Goal: Task Accomplishment & Management: Manage account settings

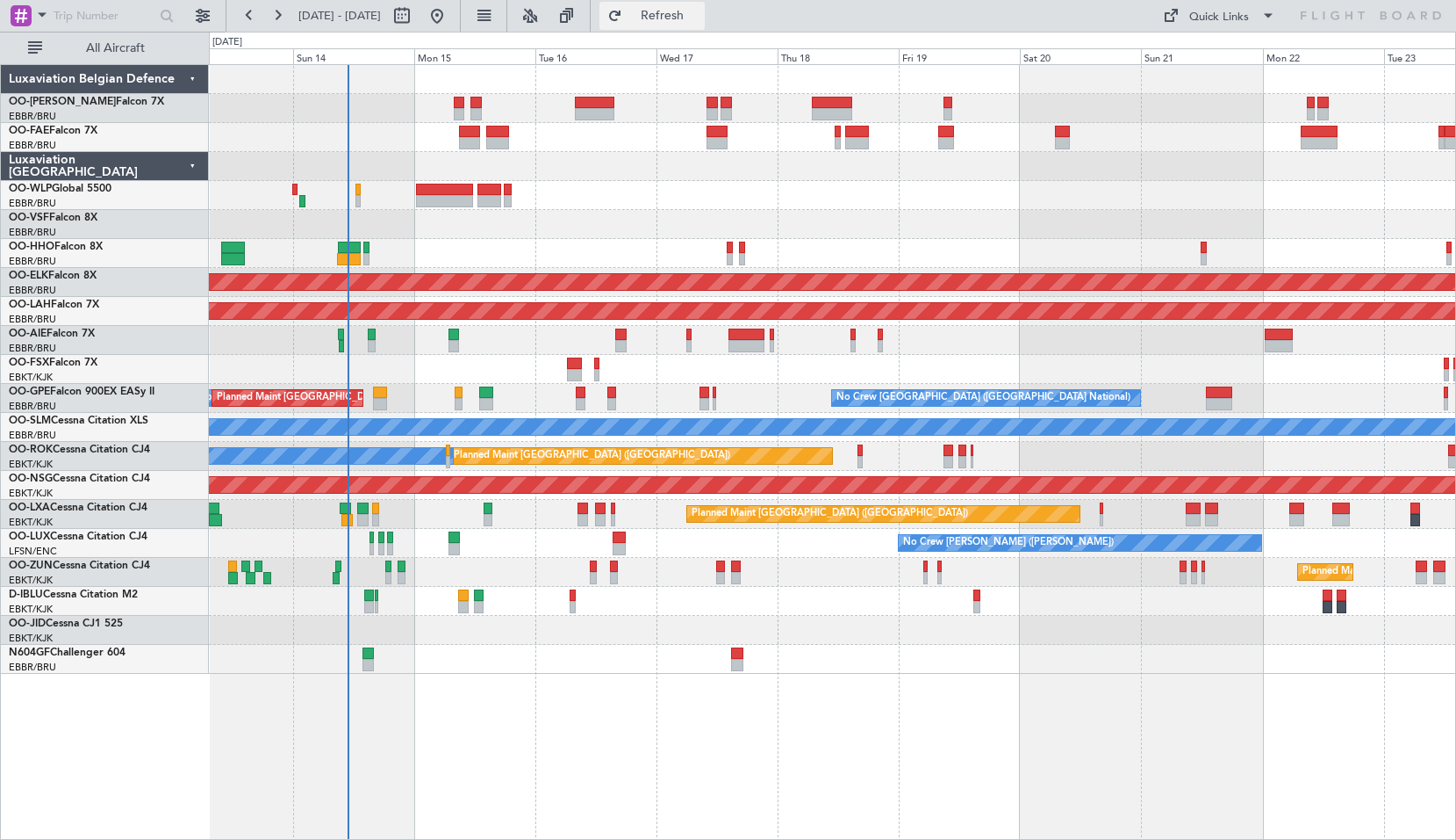
click at [662, 18] on button "Refresh" at bounding box center [652, 15] width 106 height 28
click at [574, 194] on div at bounding box center [831, 195] width 1246 height 29
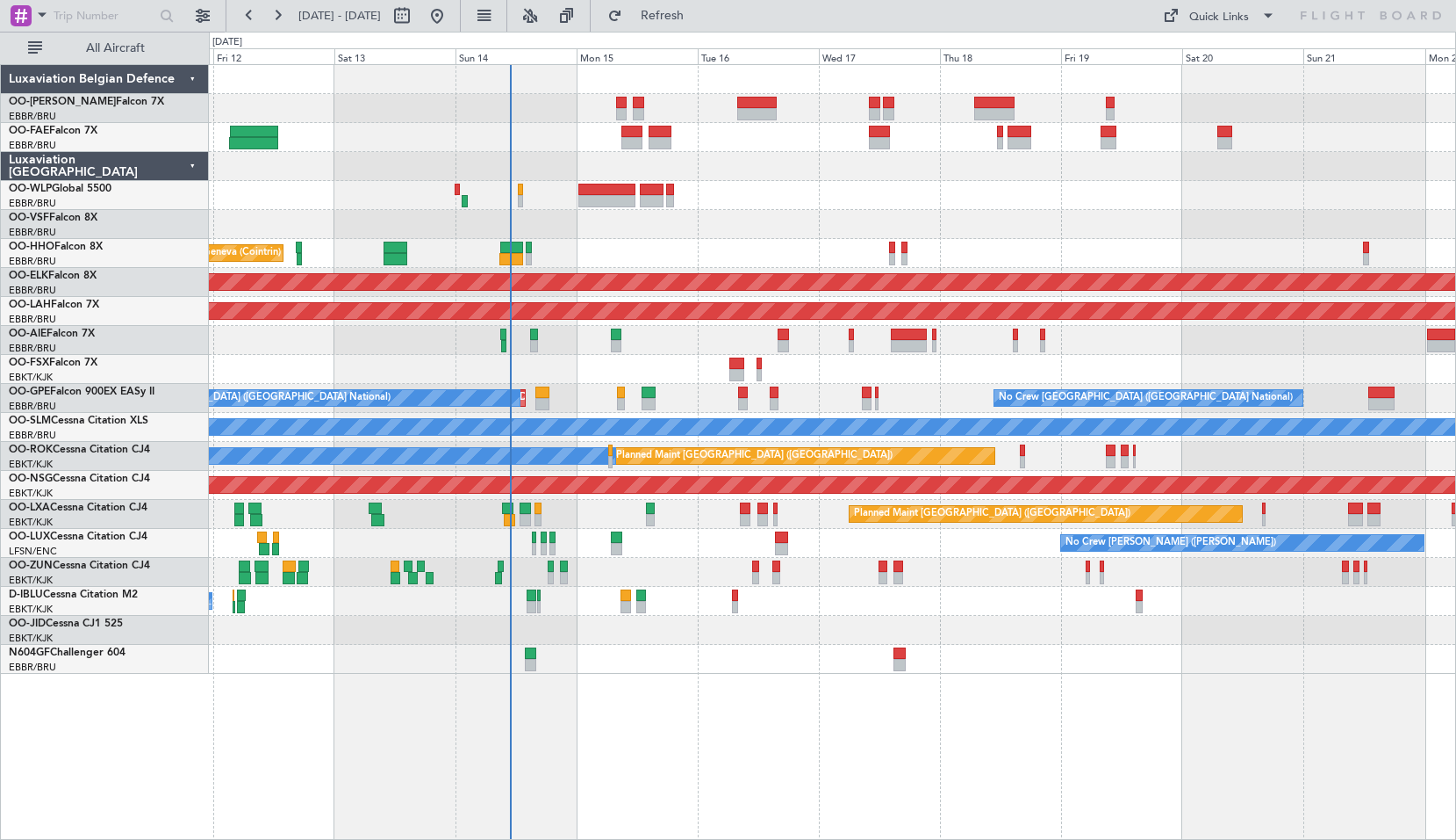
click at [580, 243] on div "Planned Maint Liege Planned Maint Geneva ([GEOGRAPHIC_DATA]) AOG Maint [US_STAT…" at bounding box center [831, 369] width 1246 height 609
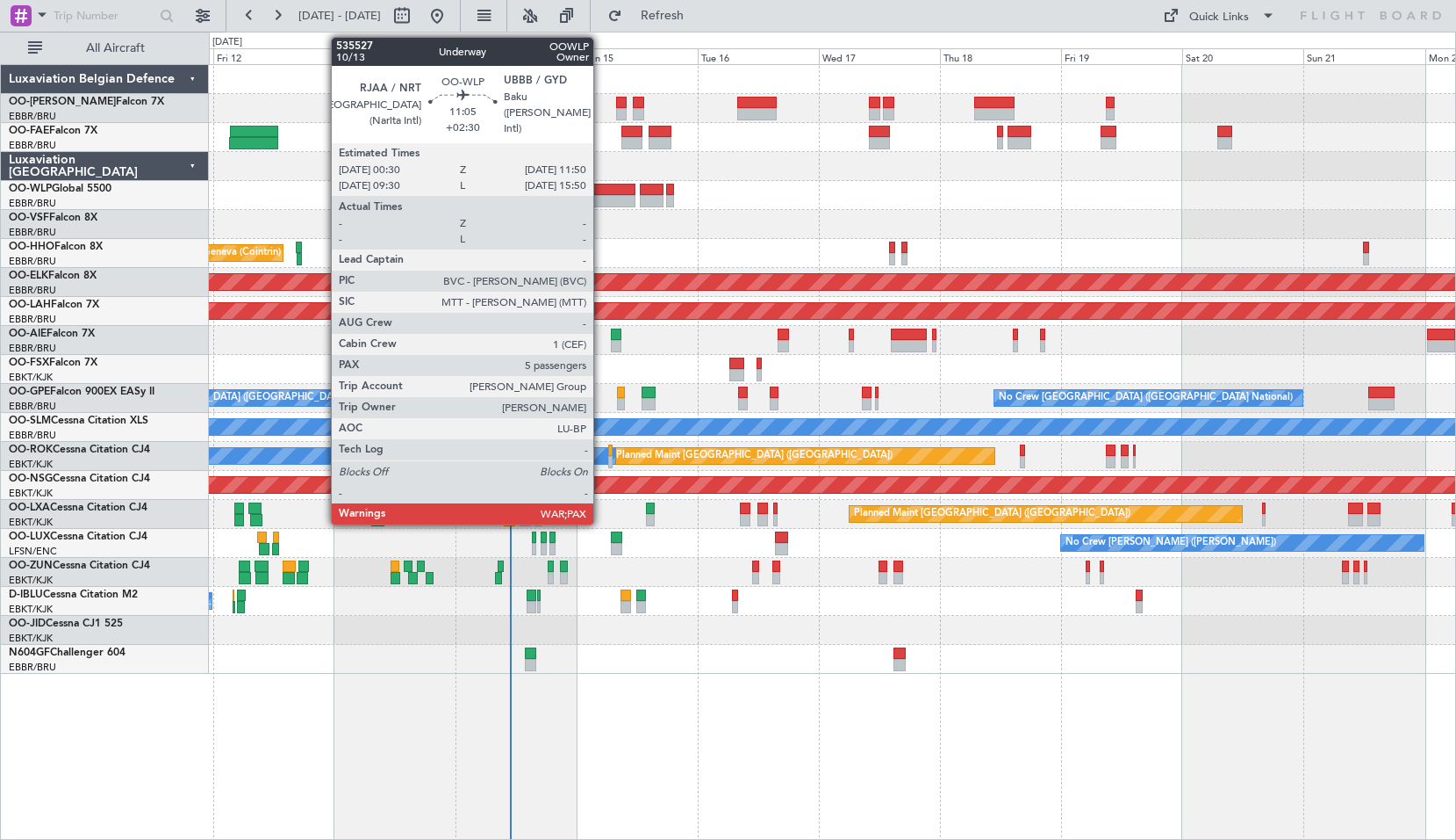
click at [601, 196] on div at bounding box center [607, 202] width 58 height 13
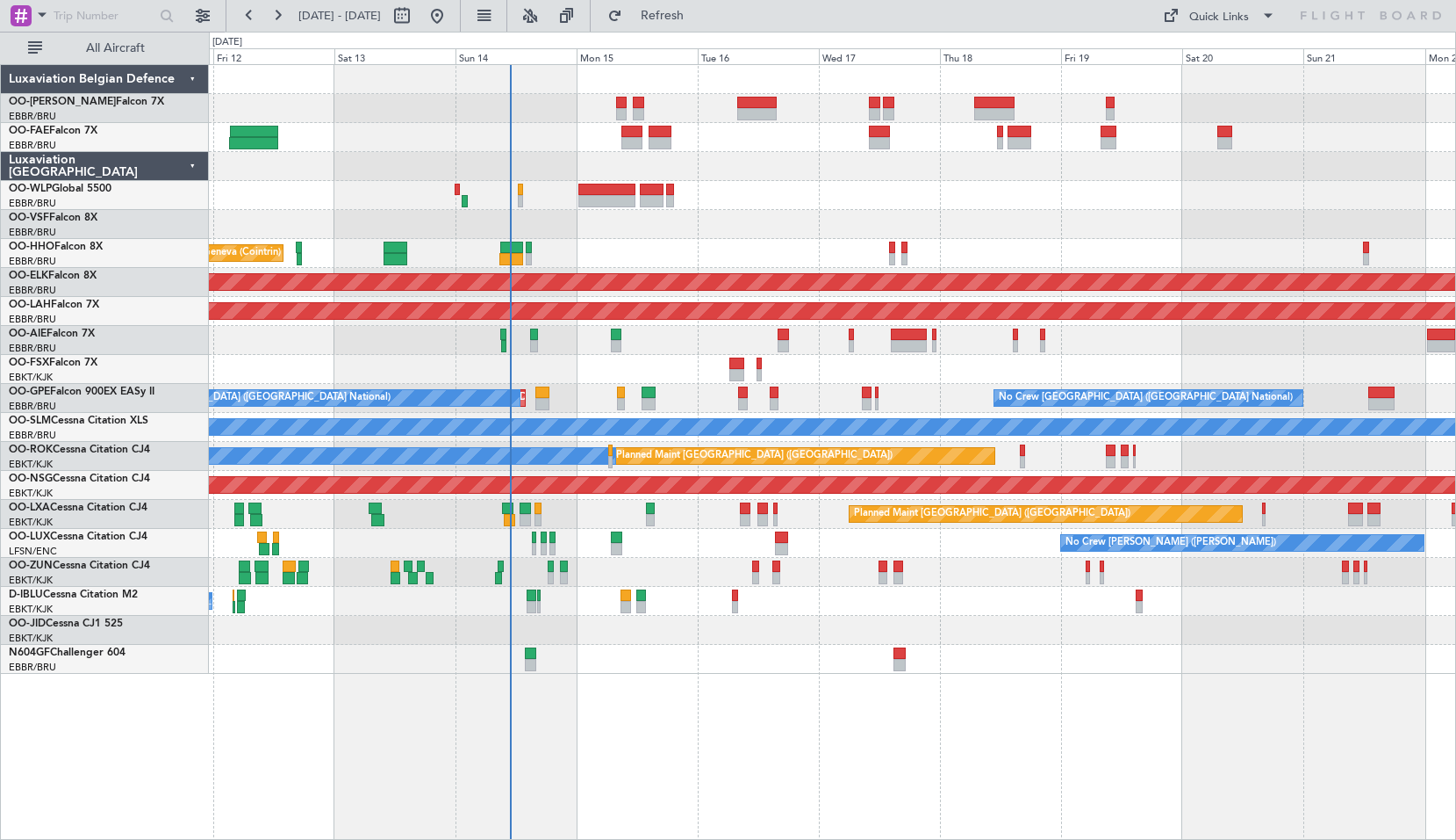
click at [611, 235] on div at bounding box center [831, 224] width 1246 height 29
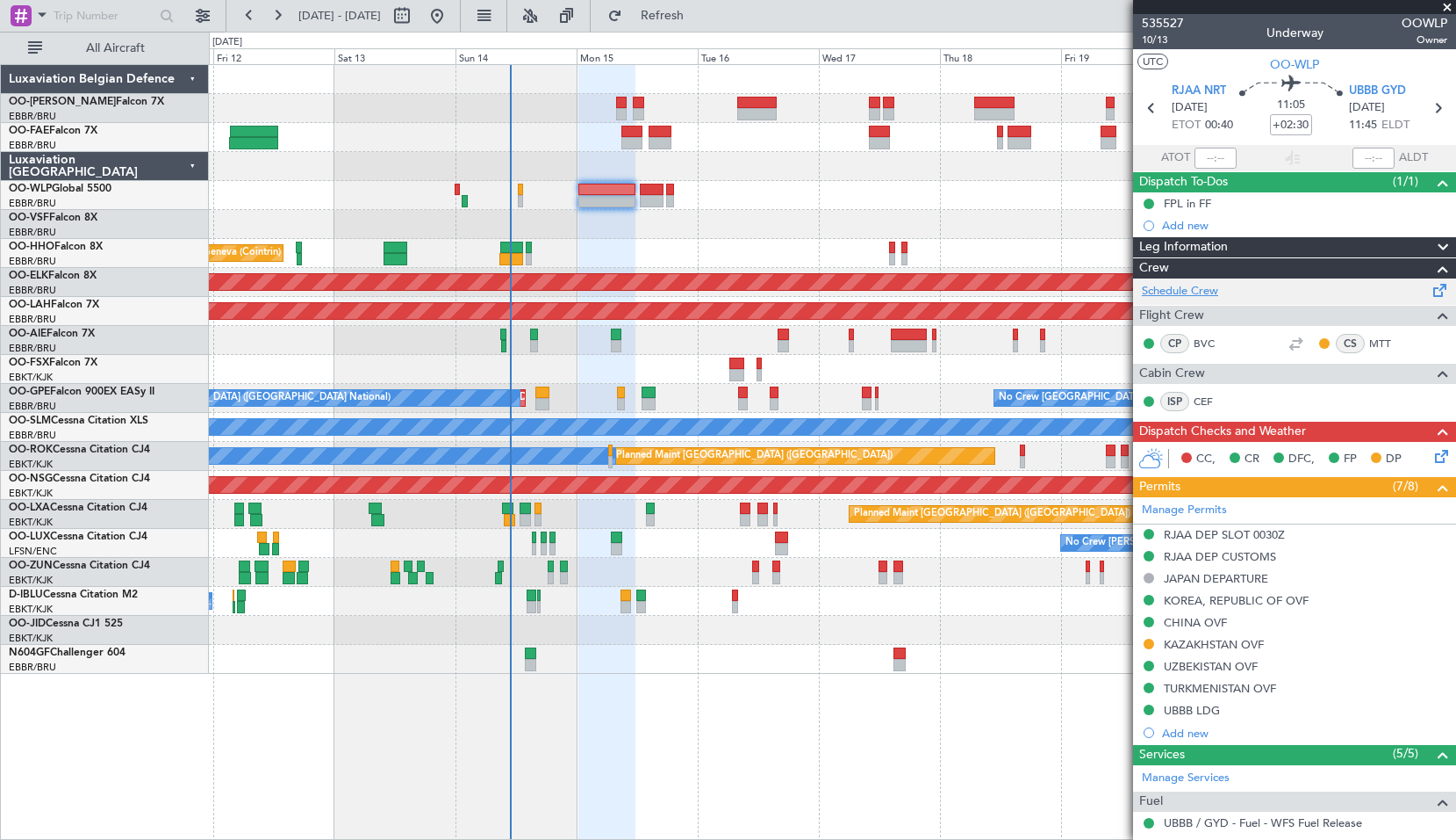
click at [1205, 290] on link "Schedule Crew" at bounding box center [1180, 291] width 77 height 17
click at [1445, 5] on span at bounding box center [1447, 7] width 17 height 15
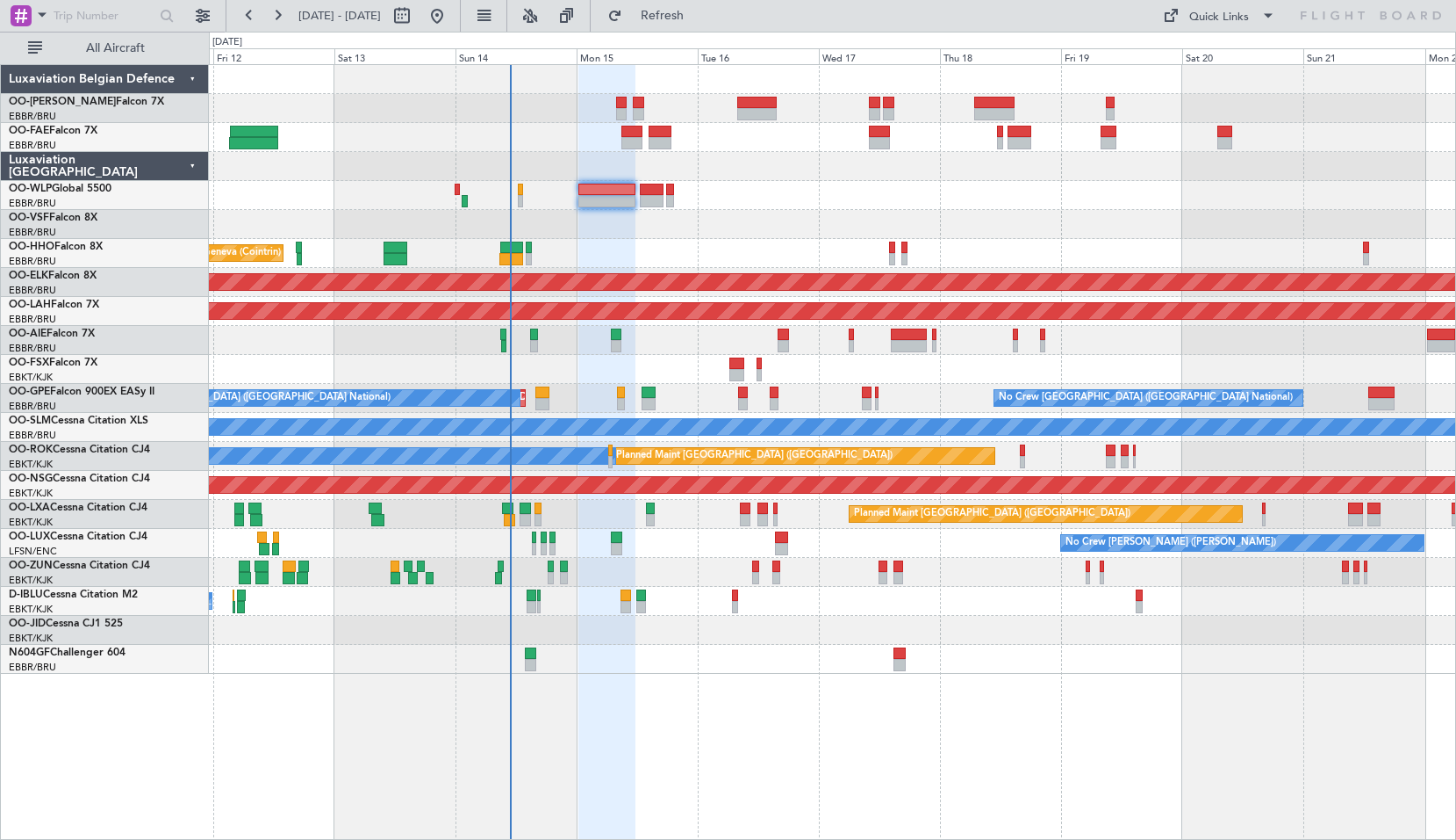
type input "0"
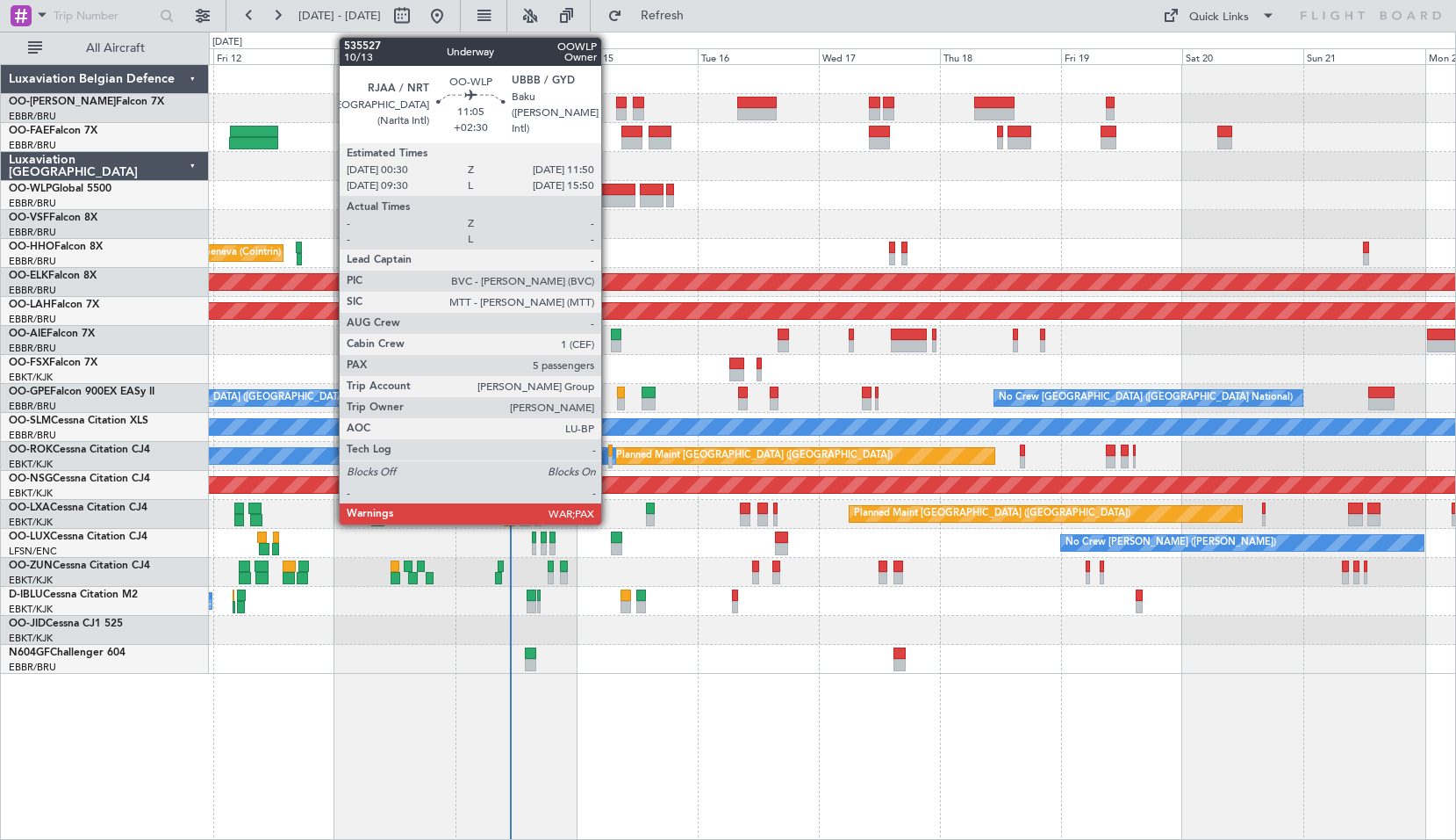
click at [609, 194] on div at bounding box center [607, 190] width 58 height 13
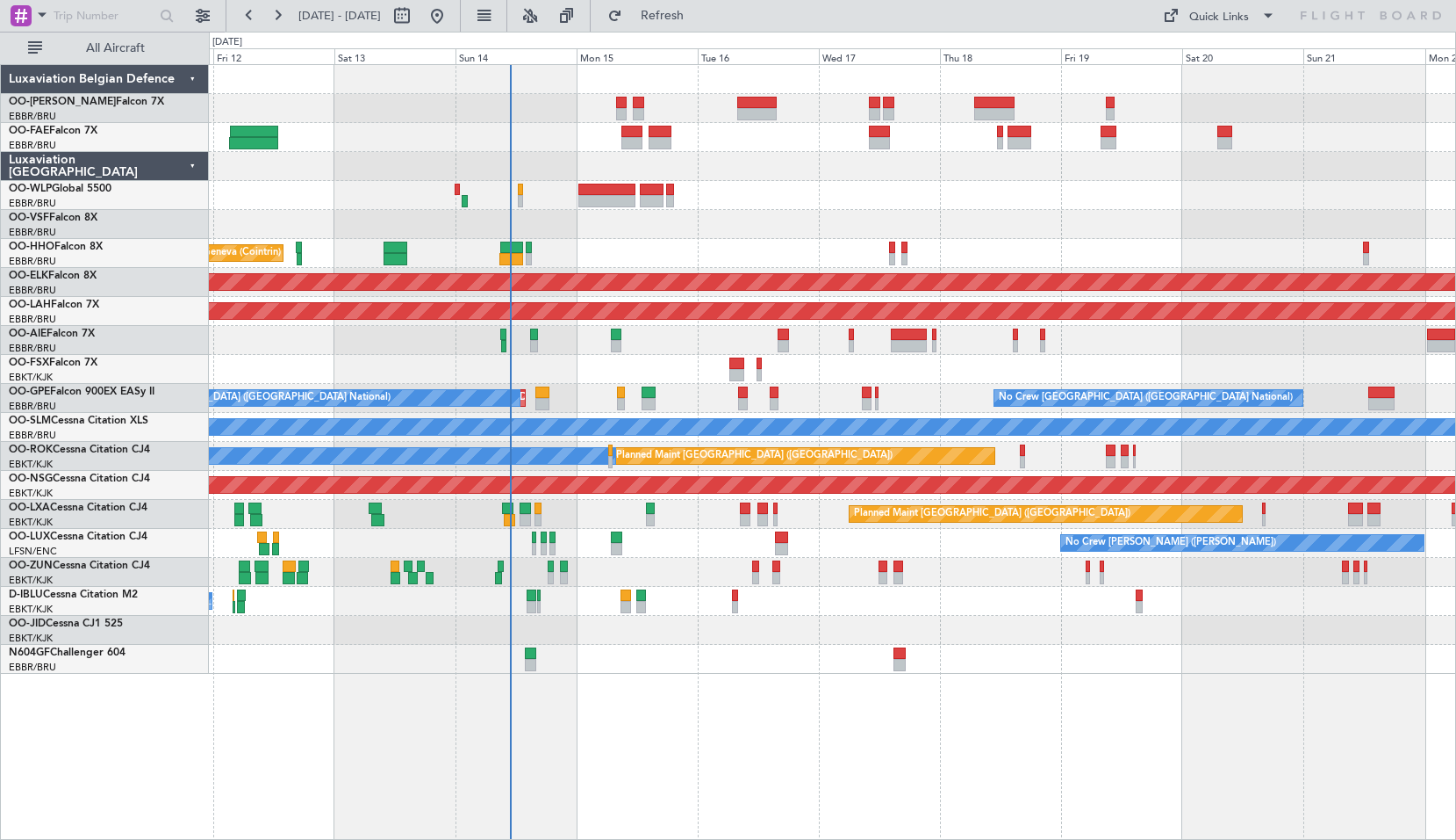
click at [909, 170] on div at bounding box center [831, 166] width 1246 height 29
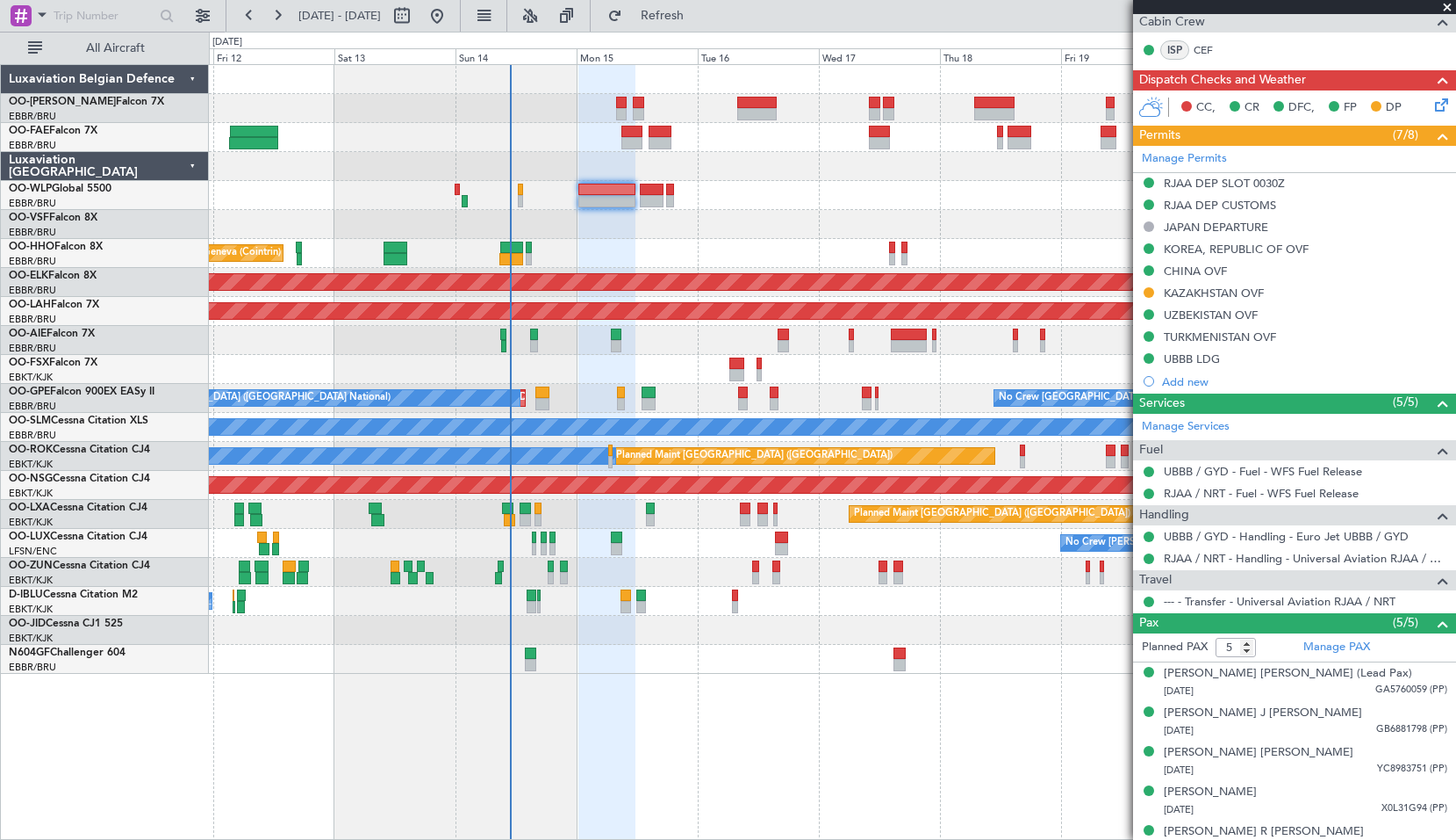
scroll to position [371, 0]
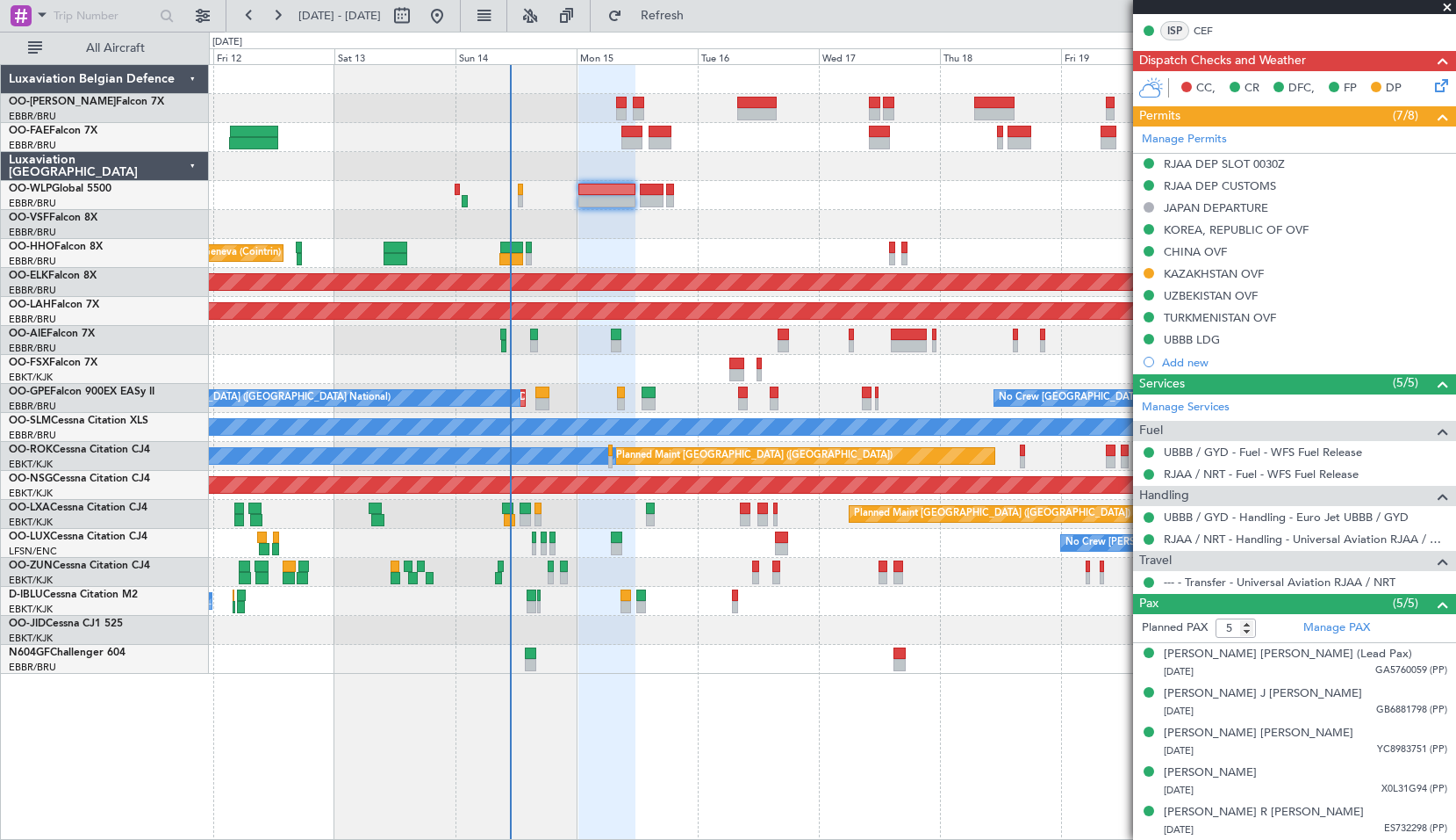
click at [1245, 121] on div "Permits (7/8)" at bounding box center [1294, 117] width 323 height 20
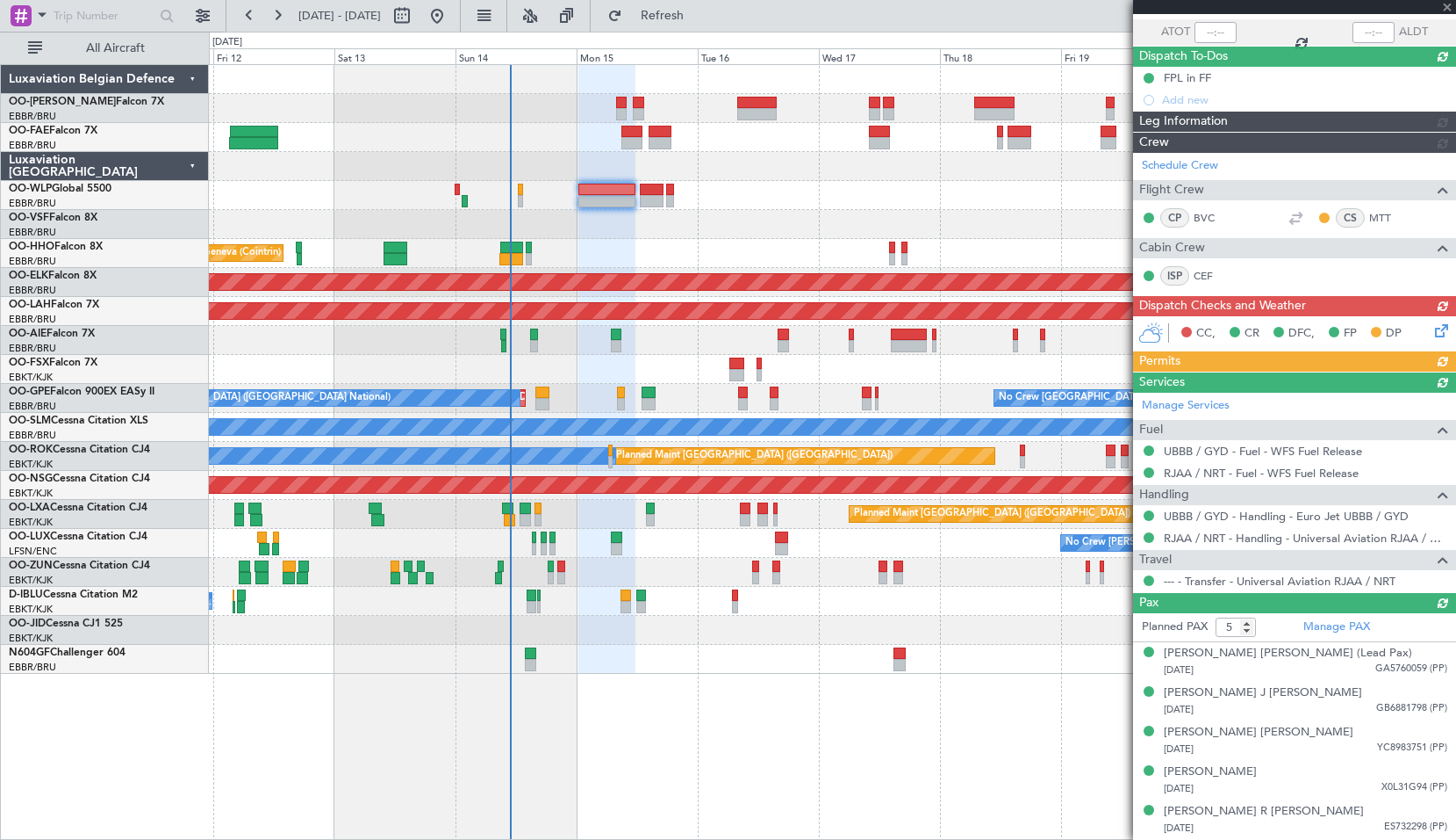
scroll to position [125, 0]
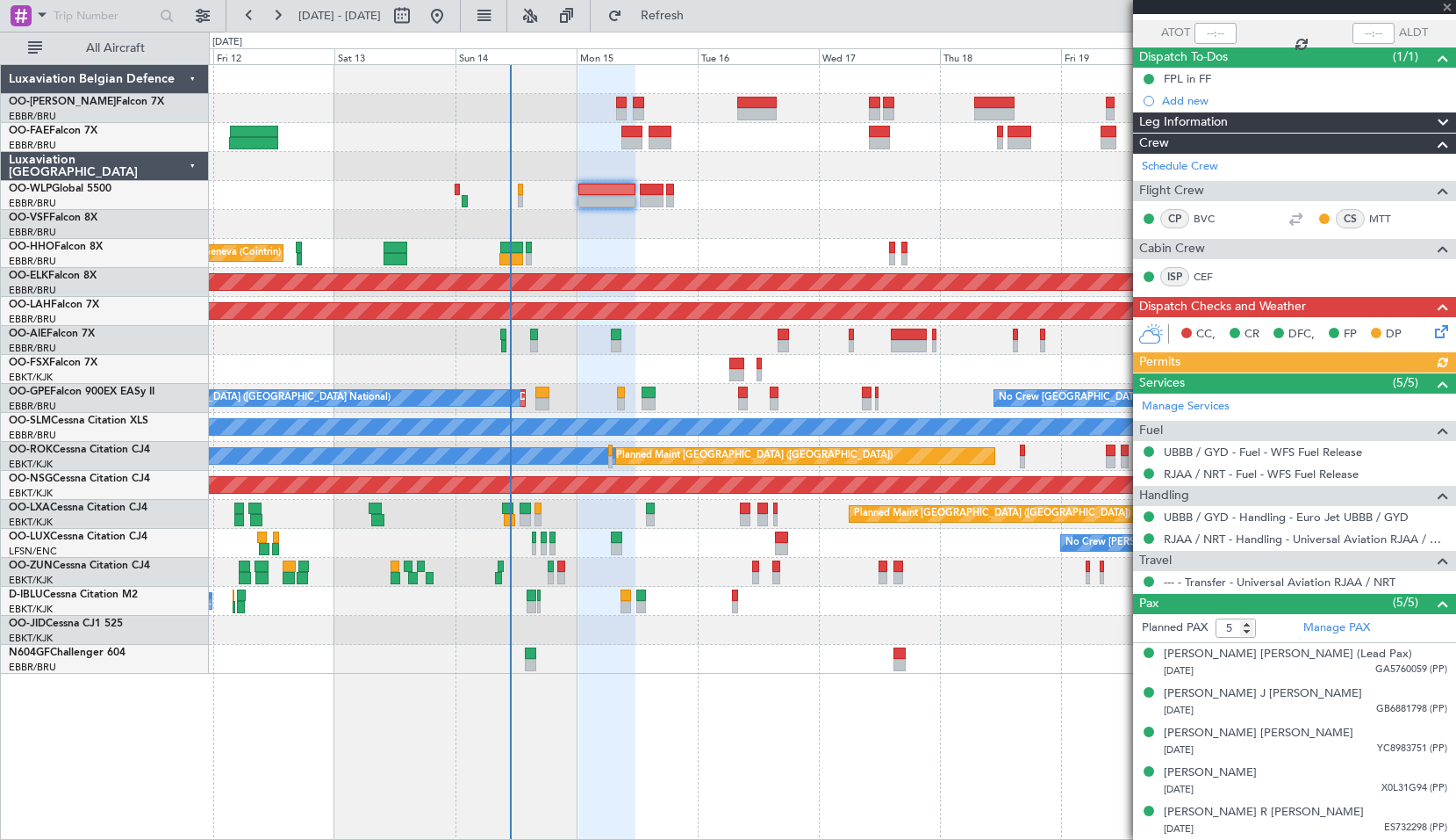
click at [1229, 384] on div "Services (5/5)" at bounding box center [1294, 383] width 323 height 20
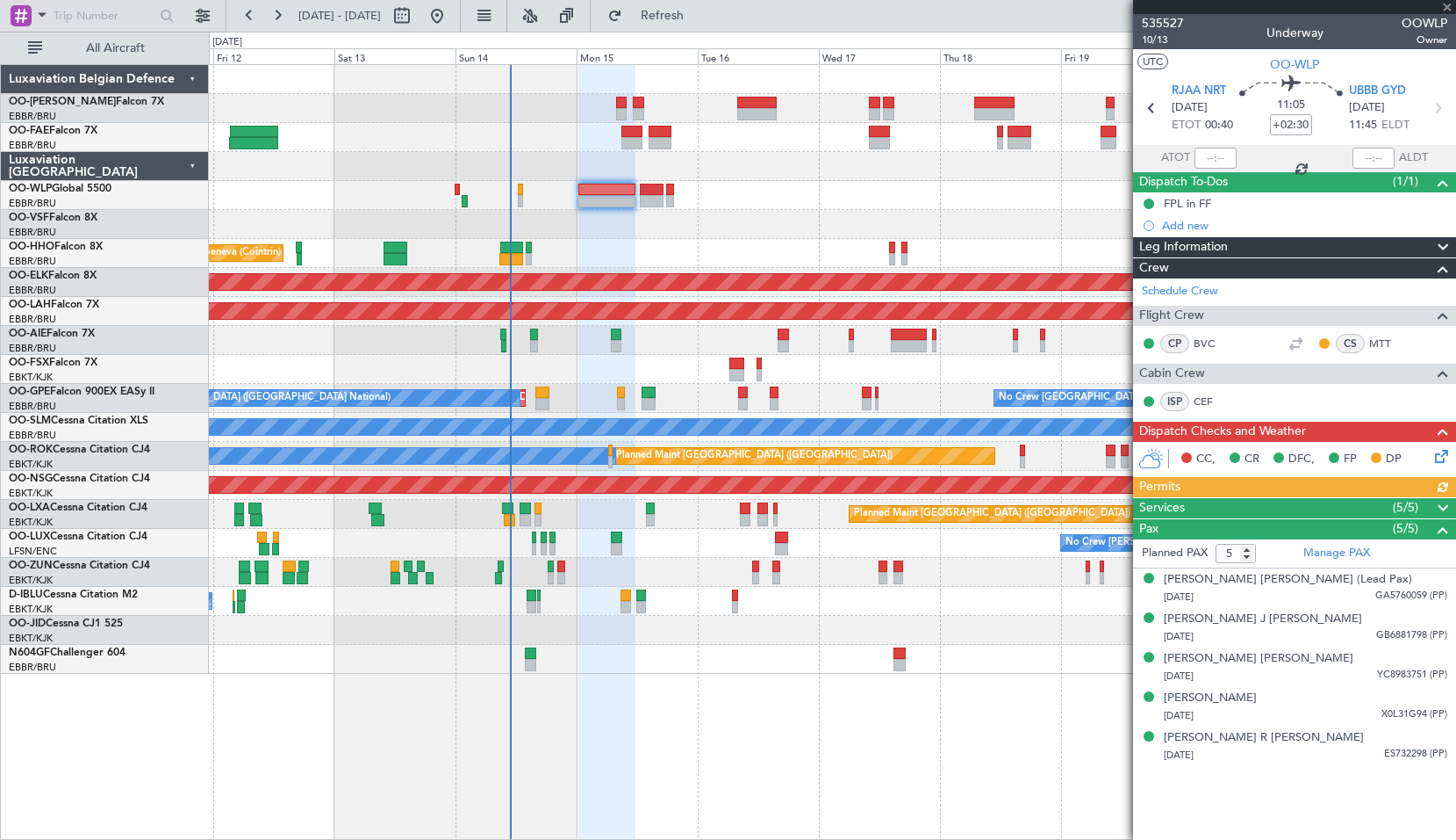
scroll to position [0, 0]
click at [1267, 527] on div "Pax (5/5)" at bounding box center [1294, 529] width 323 height 20
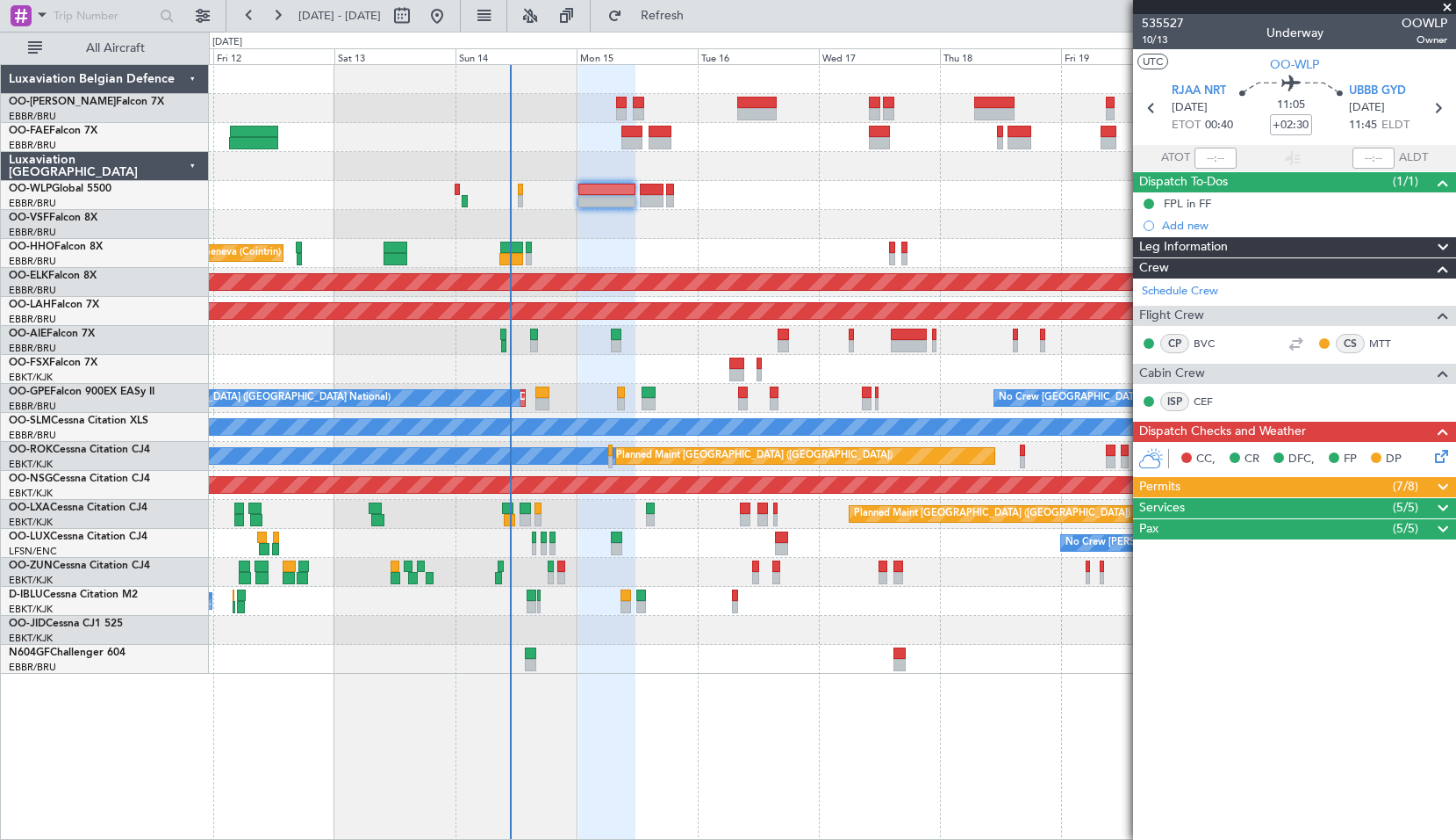
click at [1208, 267] on div "Crew" at bounding box center [1294, 269] width 323 height 20
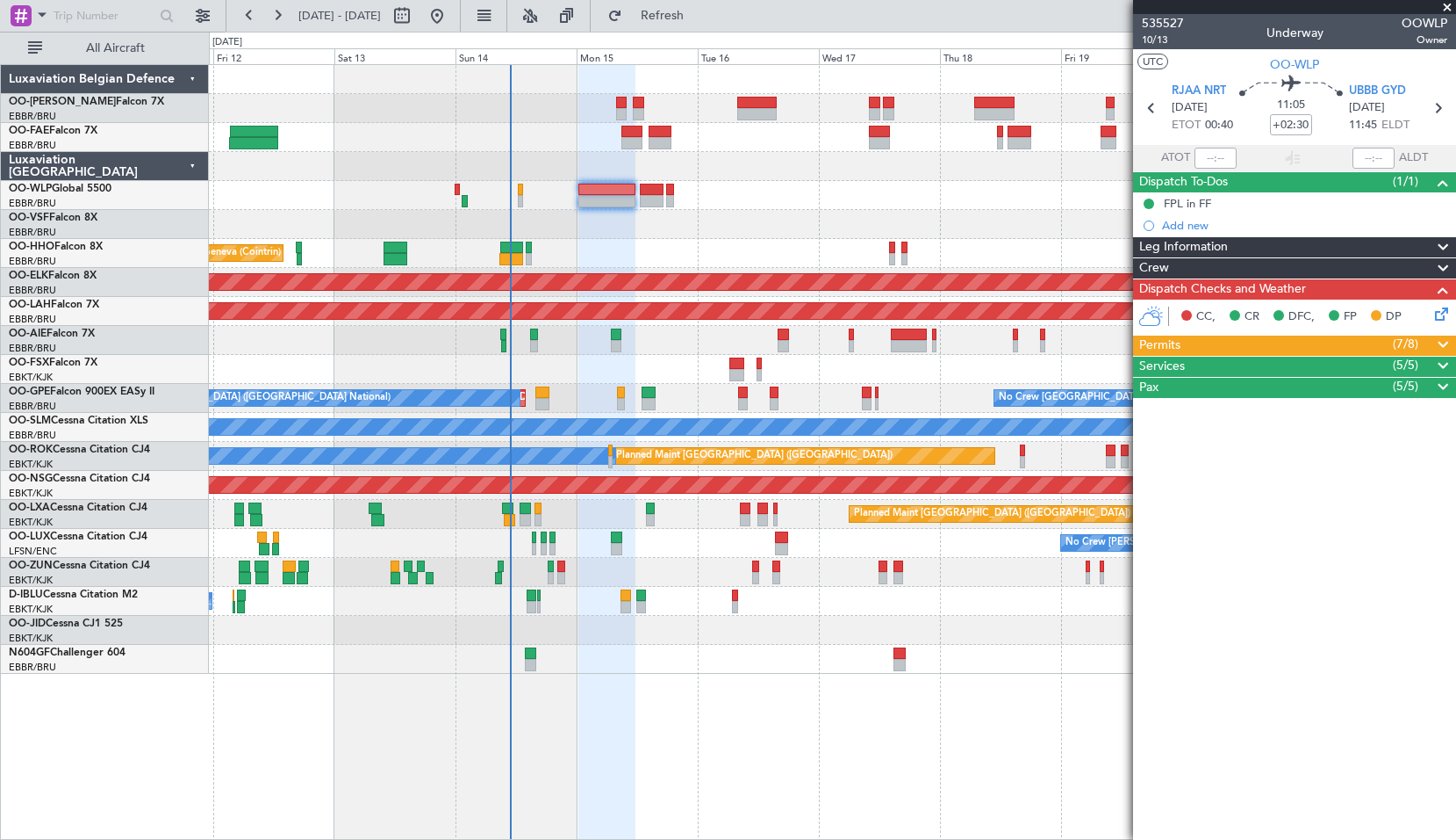
click at [1206, 288] on span "Dispatch Checks and Weather" at bounding box center [1223, 289] width 167 height 20
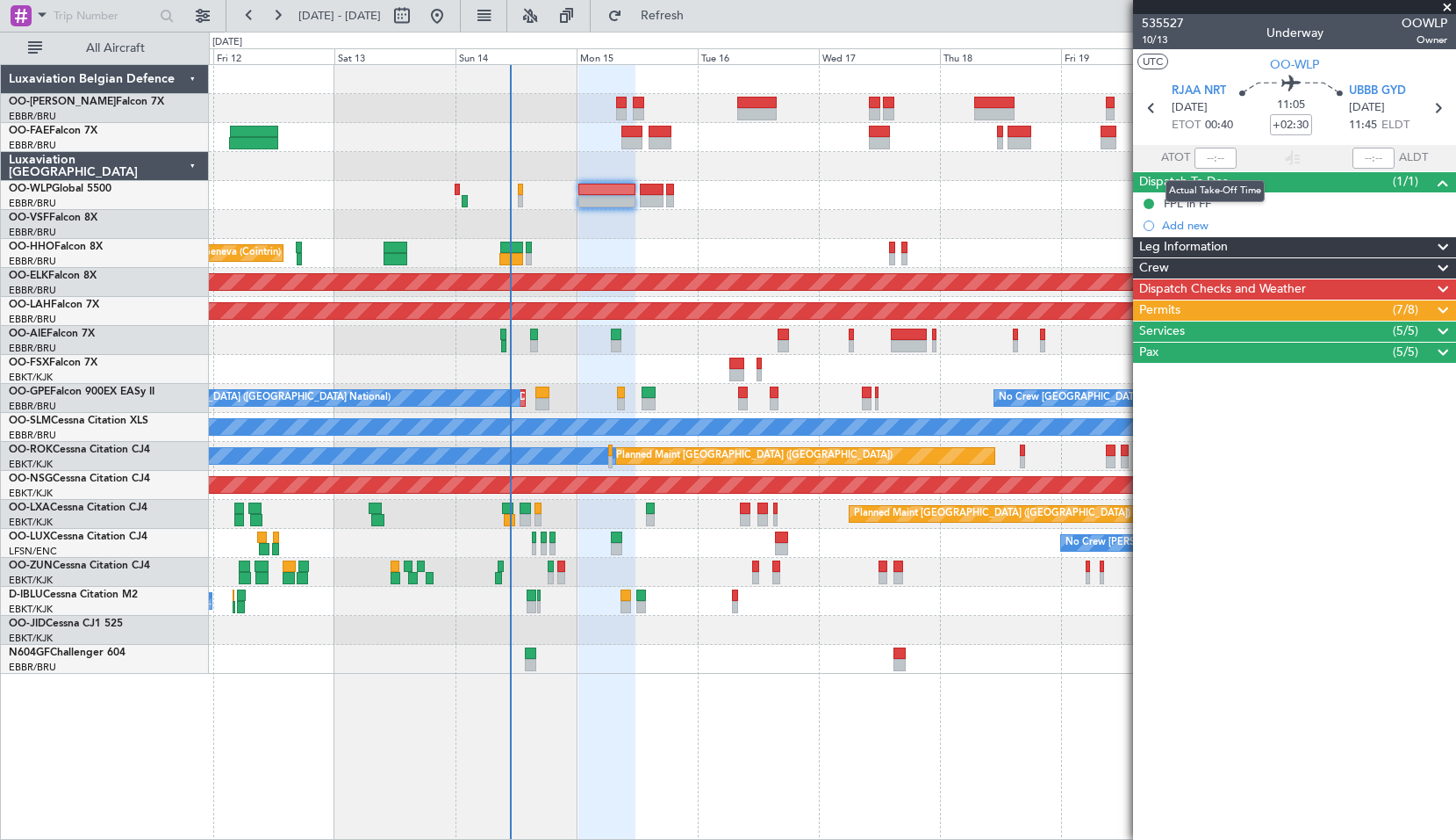
click at [1227, 184] on div "Actual Take-Off Time" at bounding box center [1216, 191] width 99 height 22
click at [1281, 182] on div "Tech Log Pending" at bounding box center [1292, 191] width 86 height 22
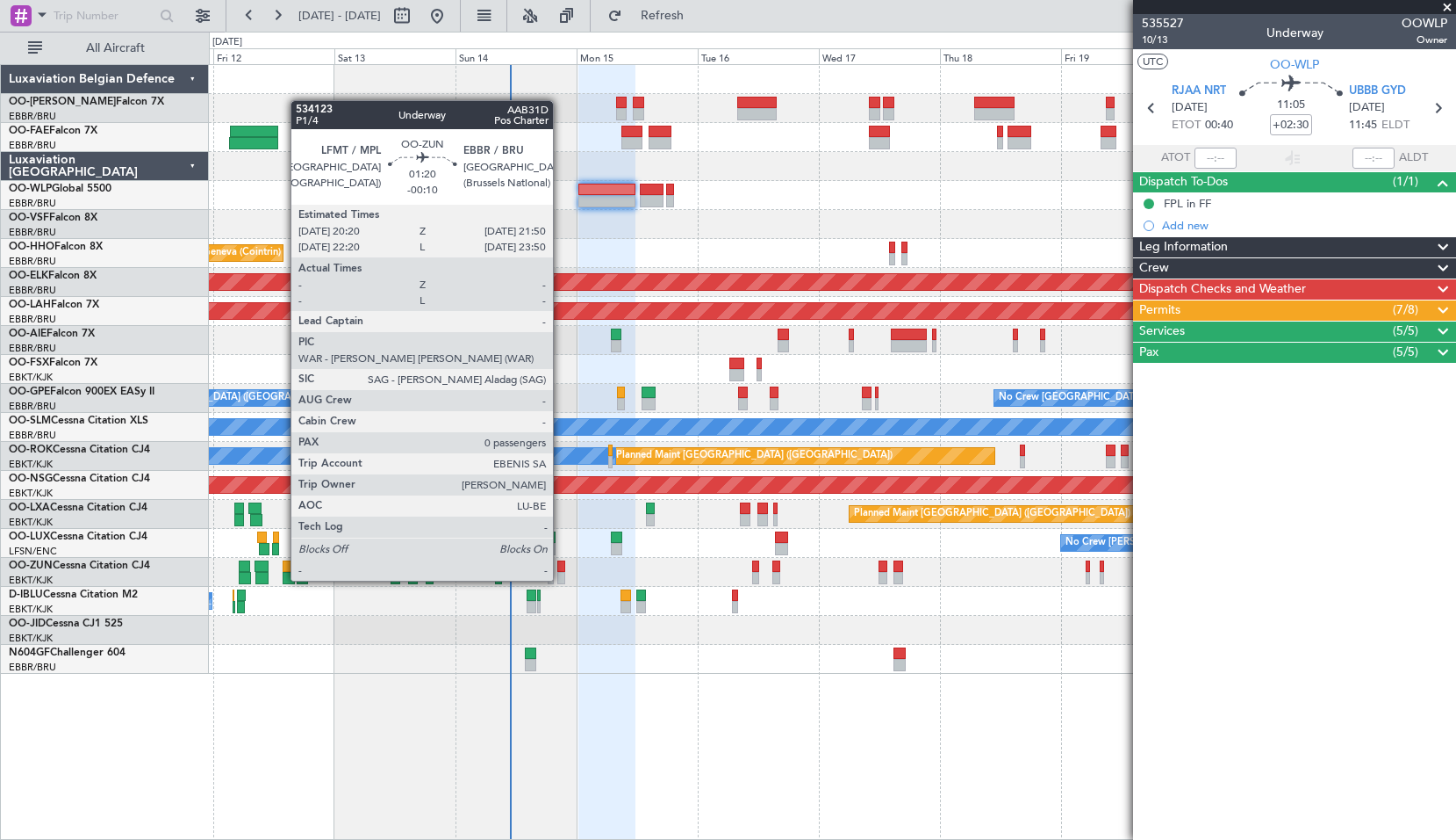
click at [561, 565] on div at bounding box center [561, 567] width 8 height 13
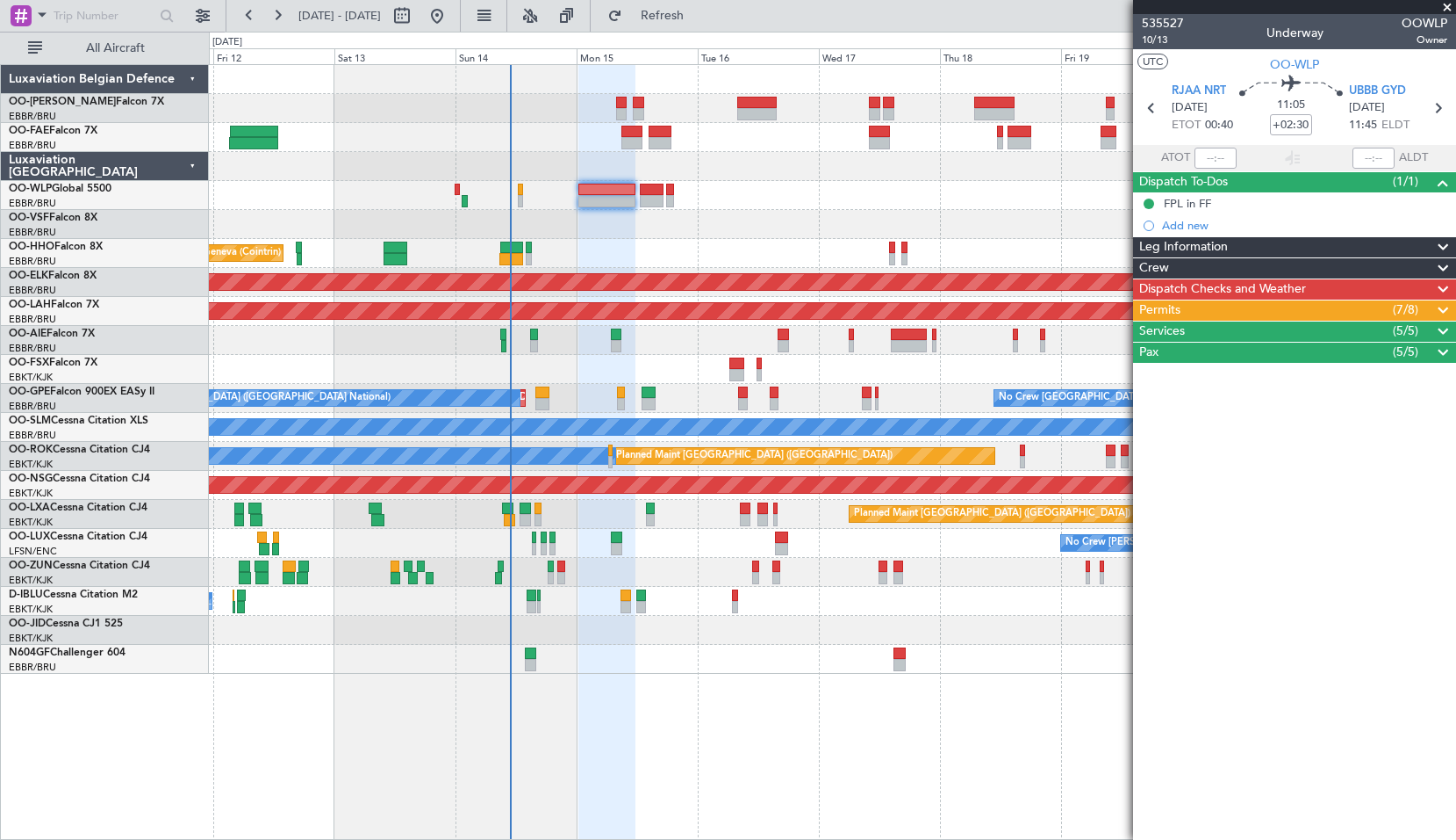
click at [691, 617] on div at bounding box center [831, 630] width 1246 height 29
type input "-00:10"
type input "0"
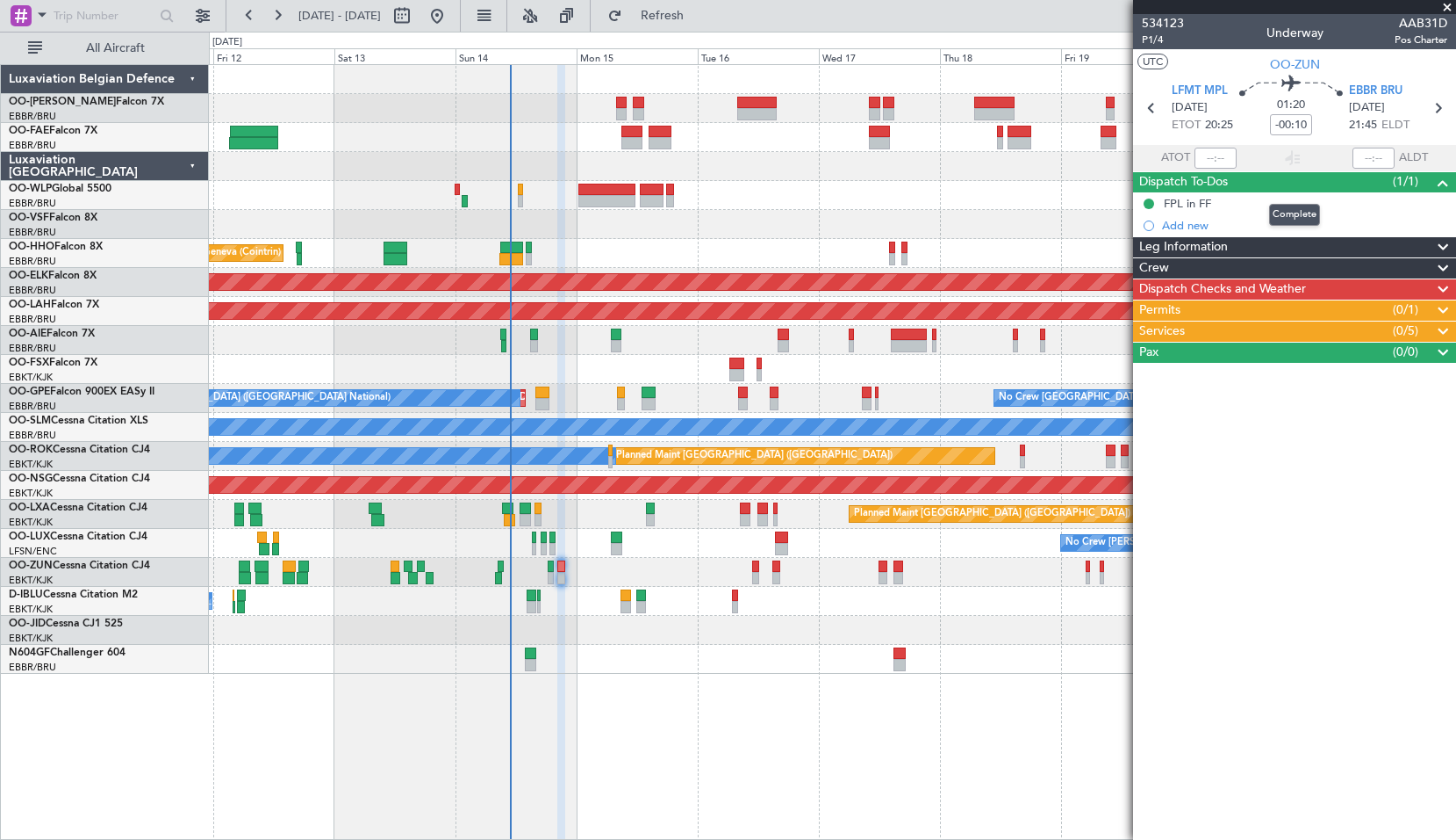
click at [1175, 183] on span "Dispatch To-Dos" at bounding box center [1184, 182] width 89 height 20
